Goal: Complete application form

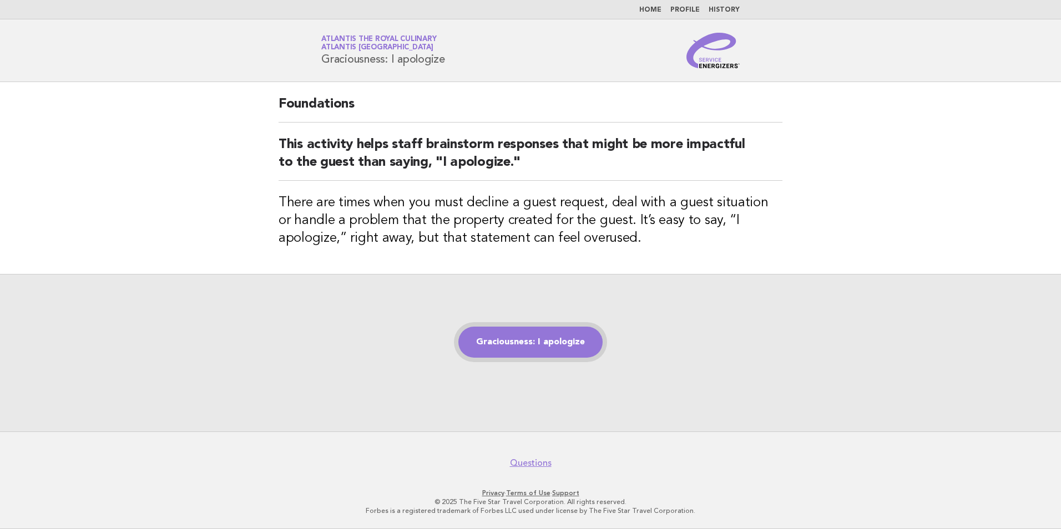
click at [537, 343] on link "Graciousness: I apologize" at bounding box center [530, 342] width 144 height 31
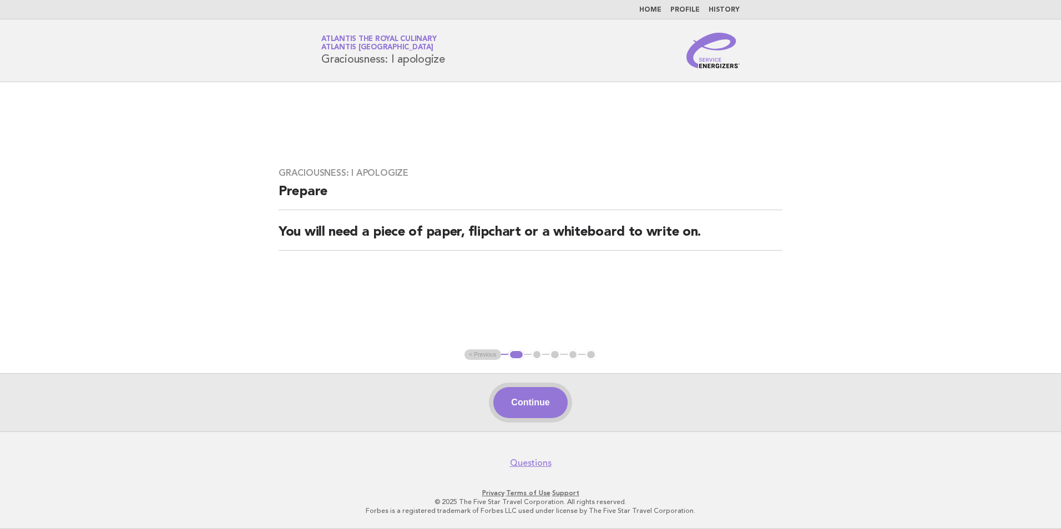
click at [513, 406] on button "Continue" at bounding box center [530, 402] width 74 height 31
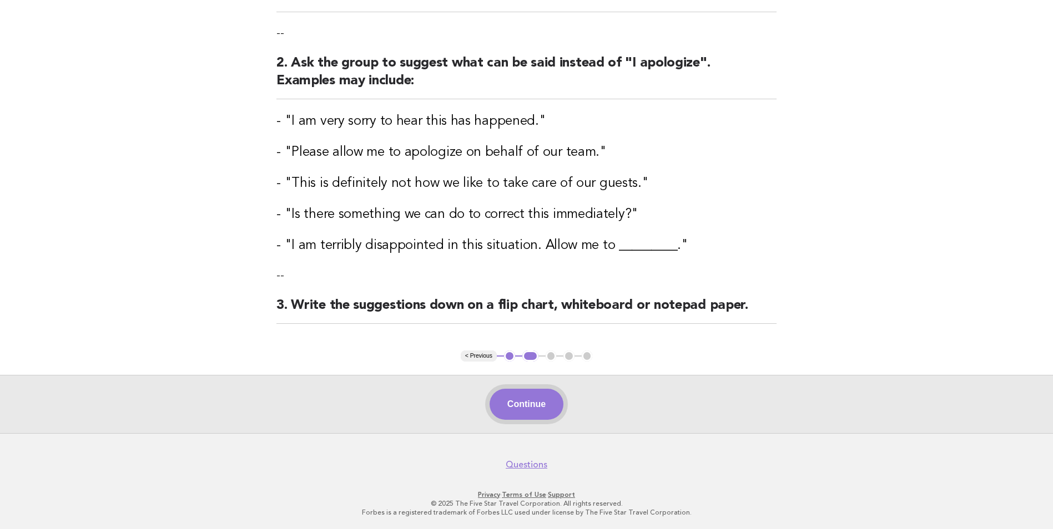
click at [544, 396] on button "Continue" at bounding box center [526, 404] width 74 height 31
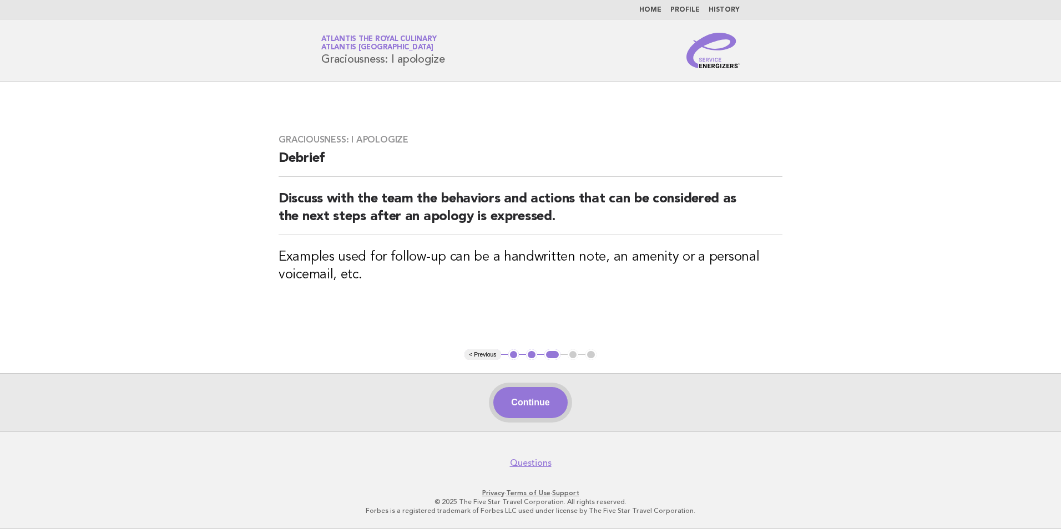
click at [523, 410] on button "Continue" at bounding box center [530, 402] width 74 height 31
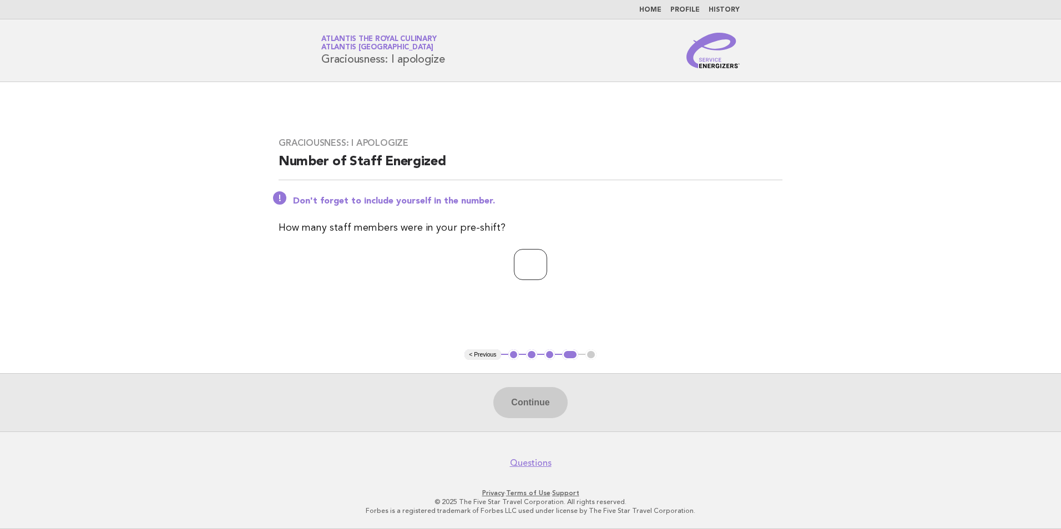
click at [547, 261] on input "*" at bounding box center [530, 264] width 33 height 31
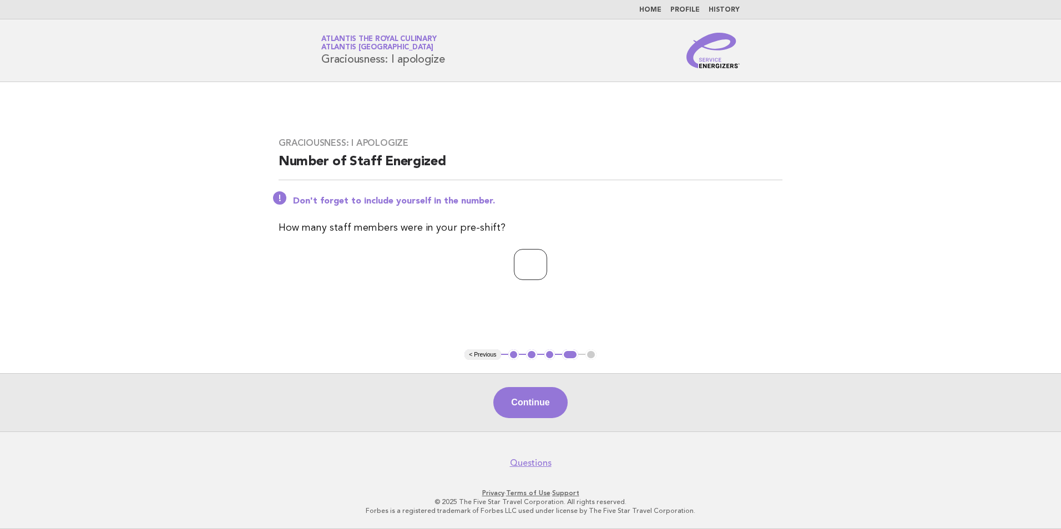
click at [547, 261] on input "*" at bounding box center [530, 264] width 33 height 31
type input "*"
click at [547, 261] on input "*" at bounding box center [530, 264] width 33 height 31
click at [529, 397] on button "Continue" at bounding box center [530, 402] width 74 height 31
